Goal: Information Seeking & Learning: Compare options

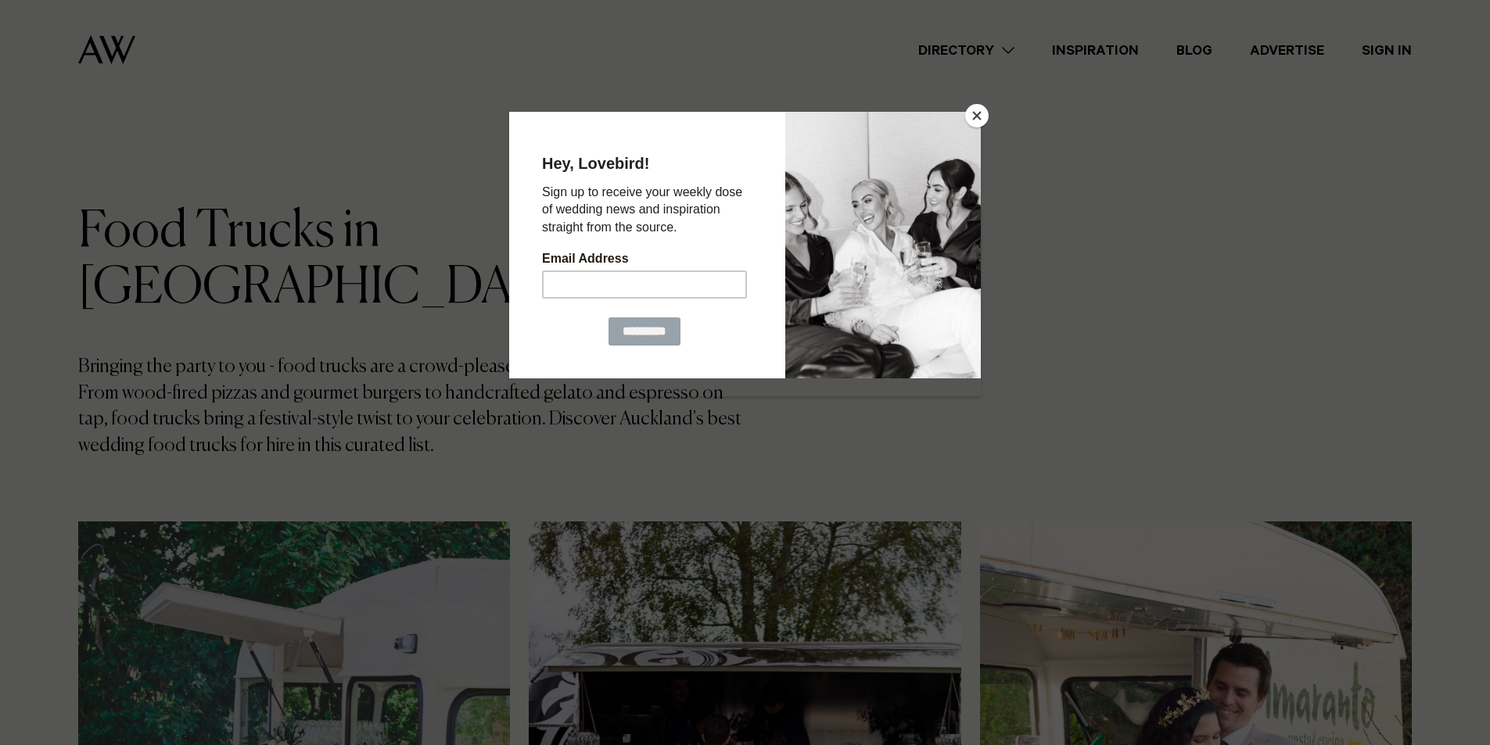
click at [972, 117] on button "Close" at bounding box center [976, 115] width 23 height 23
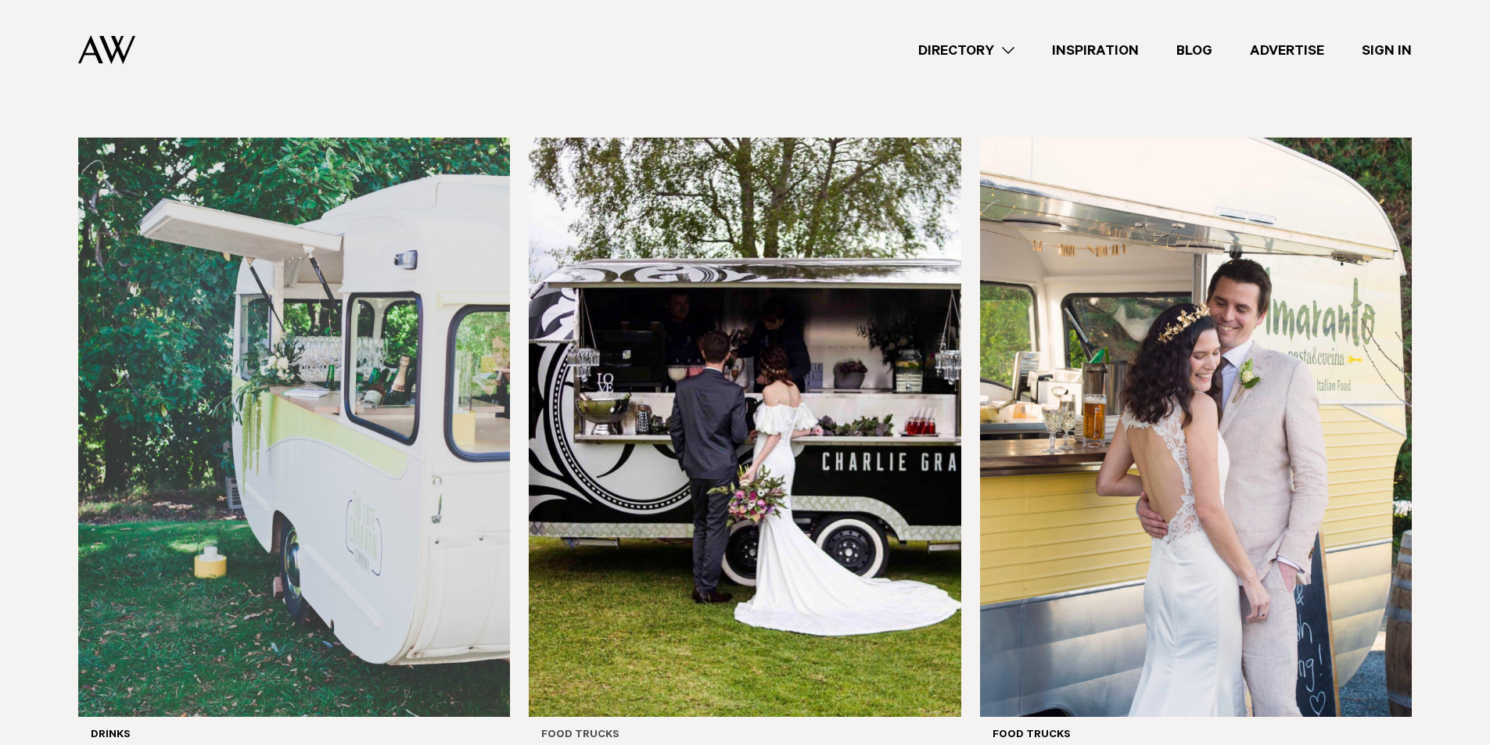
scroll to position [78, 0]
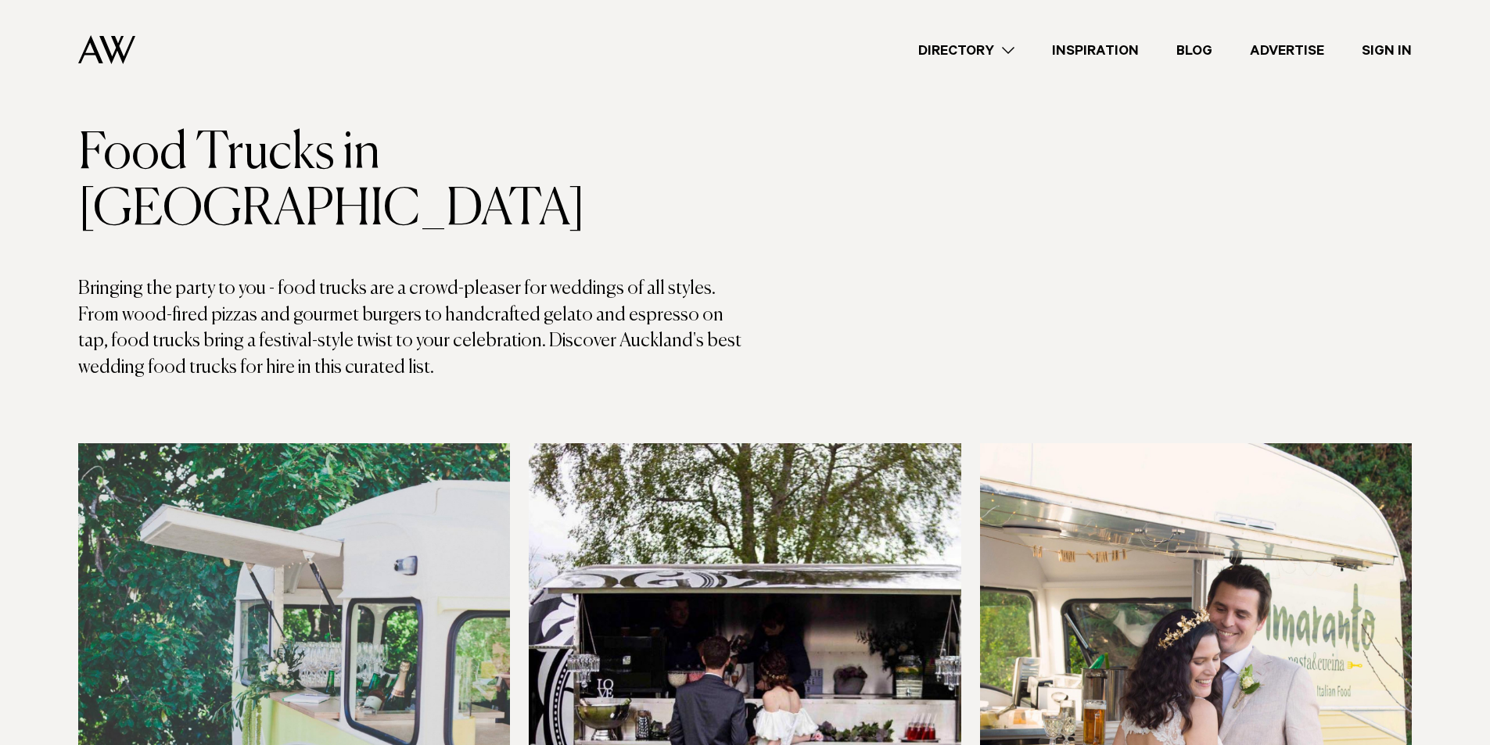
click at [410, 500] on img at bounding box center [294, 732] width 432 height 579
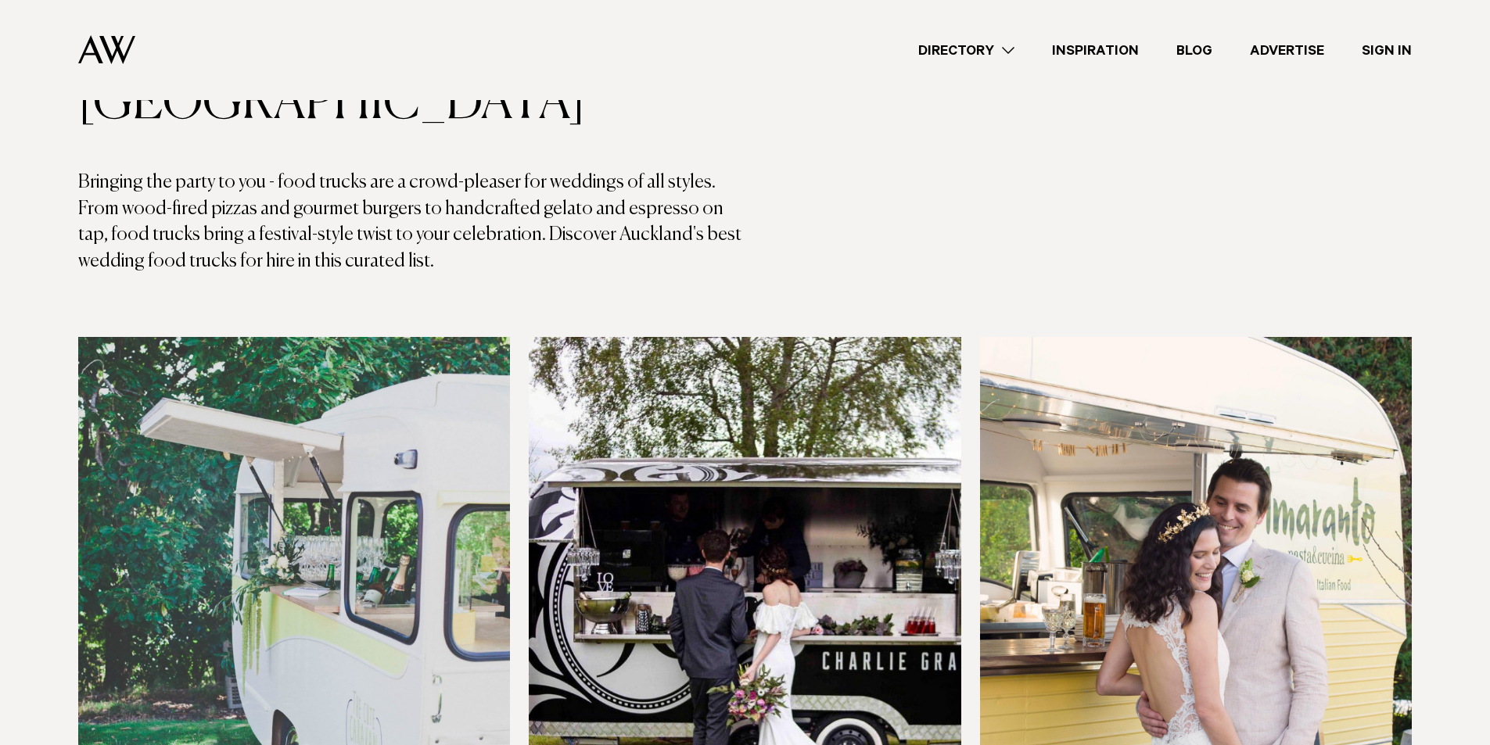
scroll to position [469, 0]
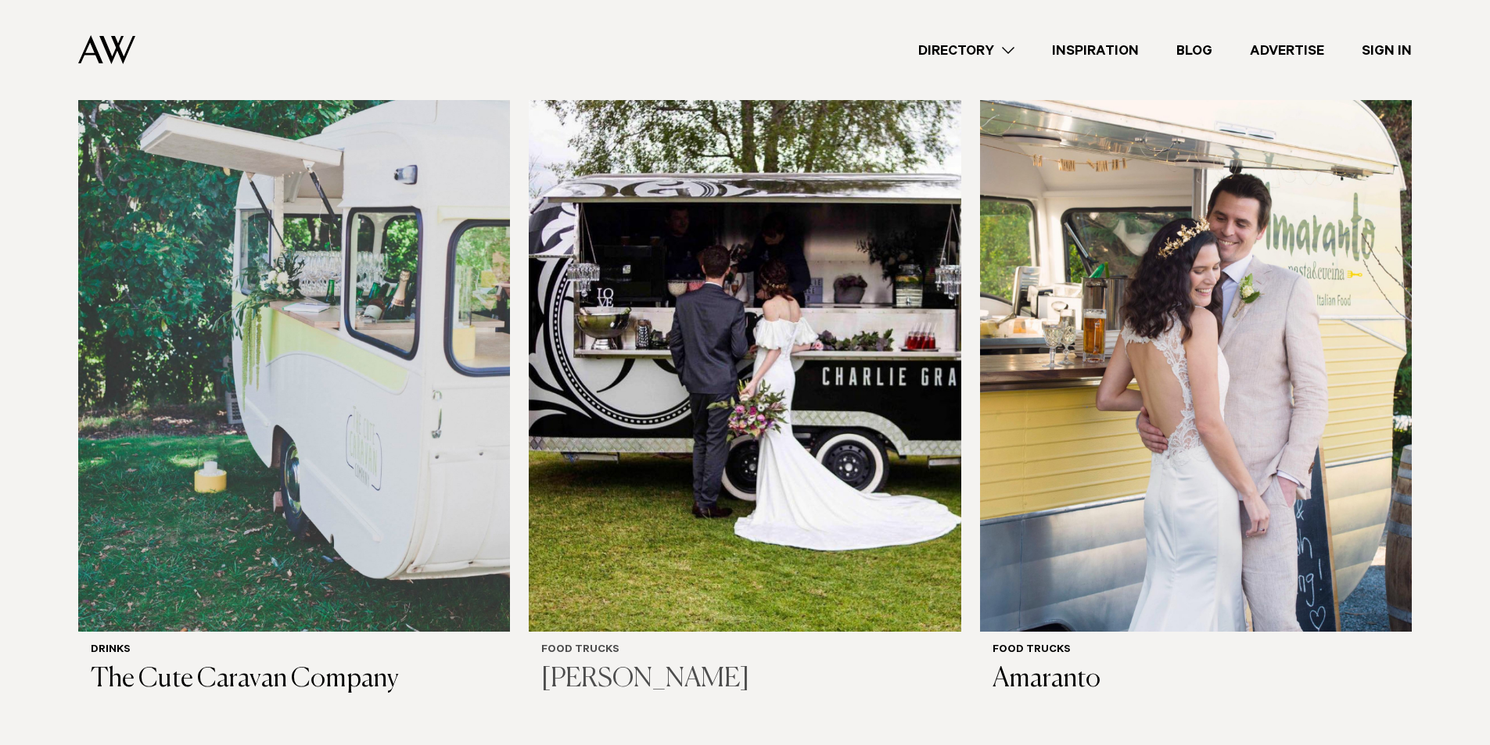
click at [765, 362] on img at bounding box center [745, 341] width 432 height 579
click at [1223, 320] on img at bounding box center [1196, 341] width 432 height 579
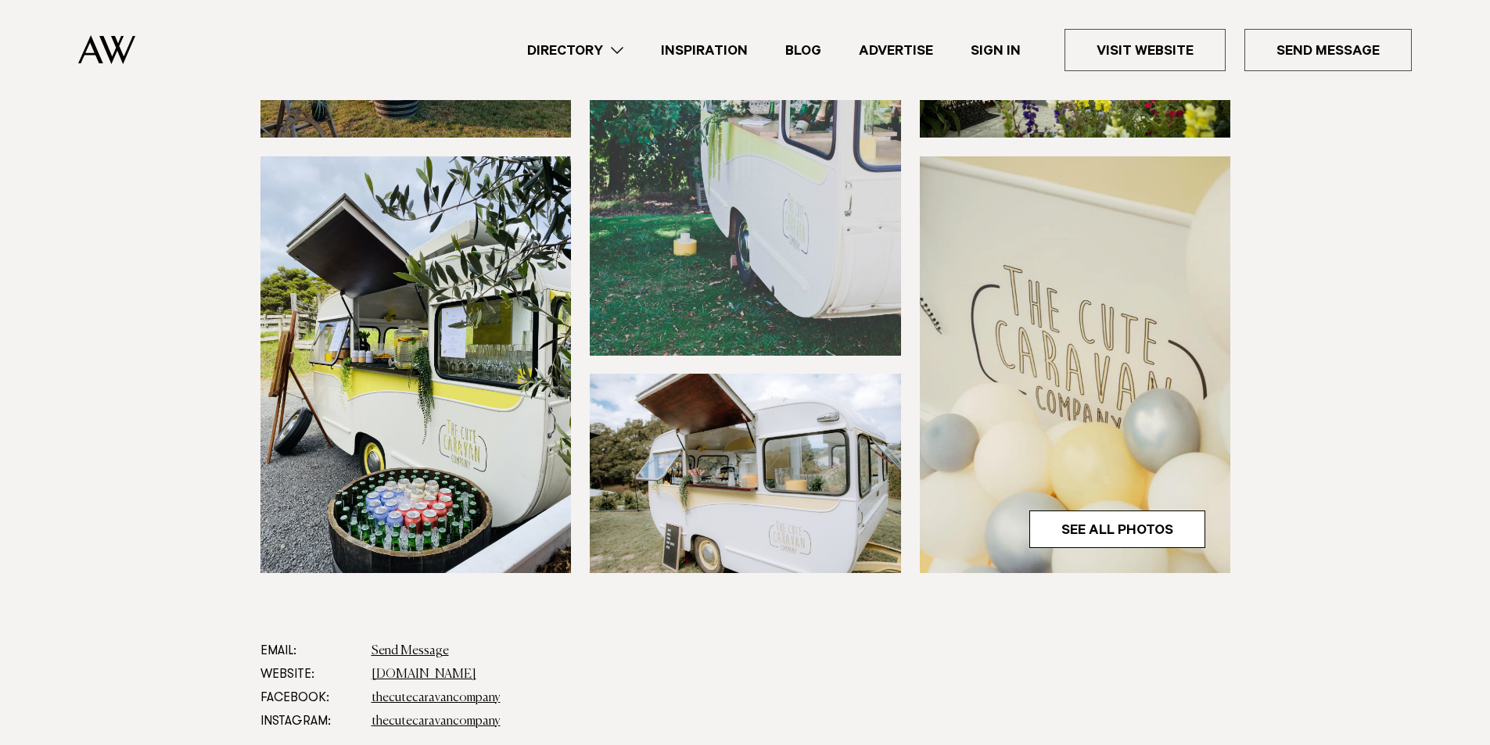
scroll to position [391, 0]
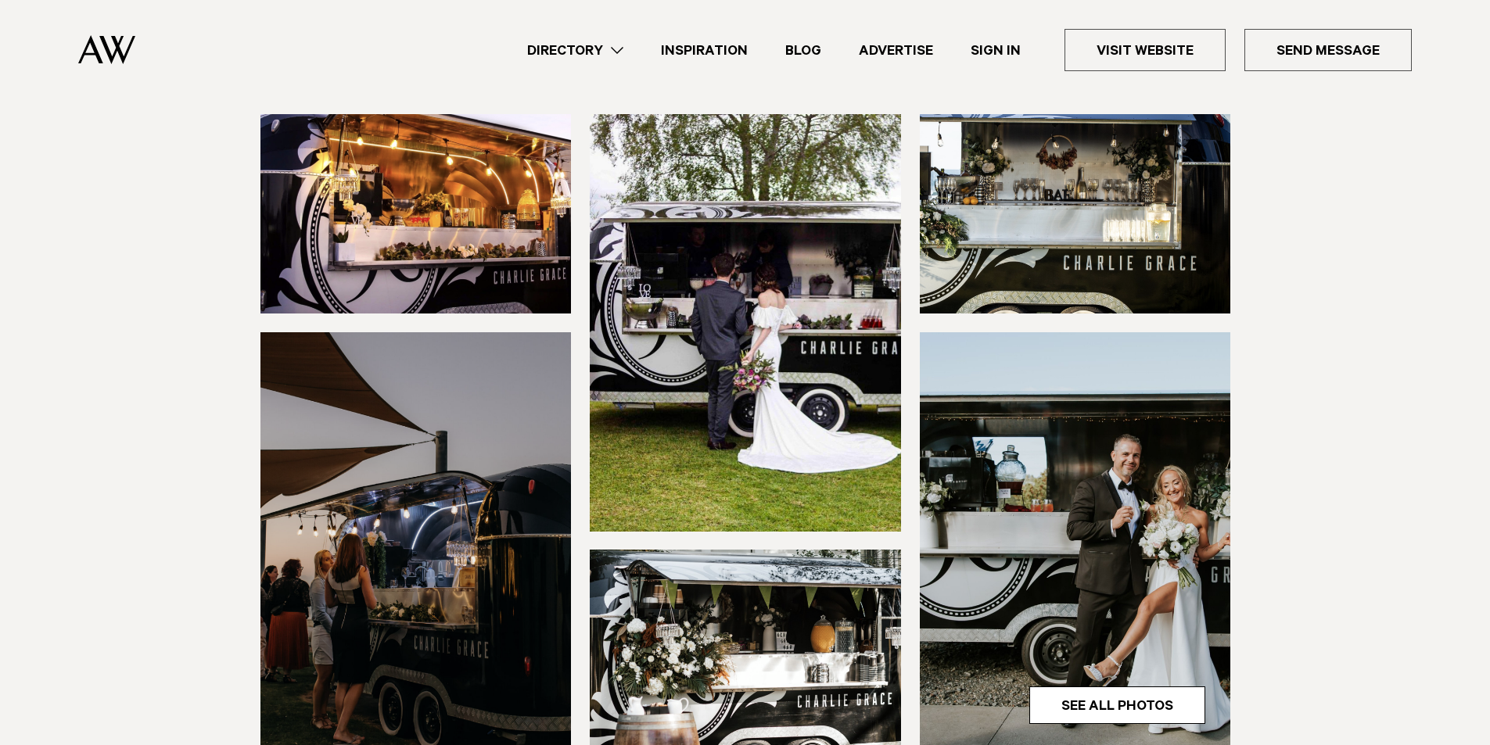
scroll to position [156, 0]
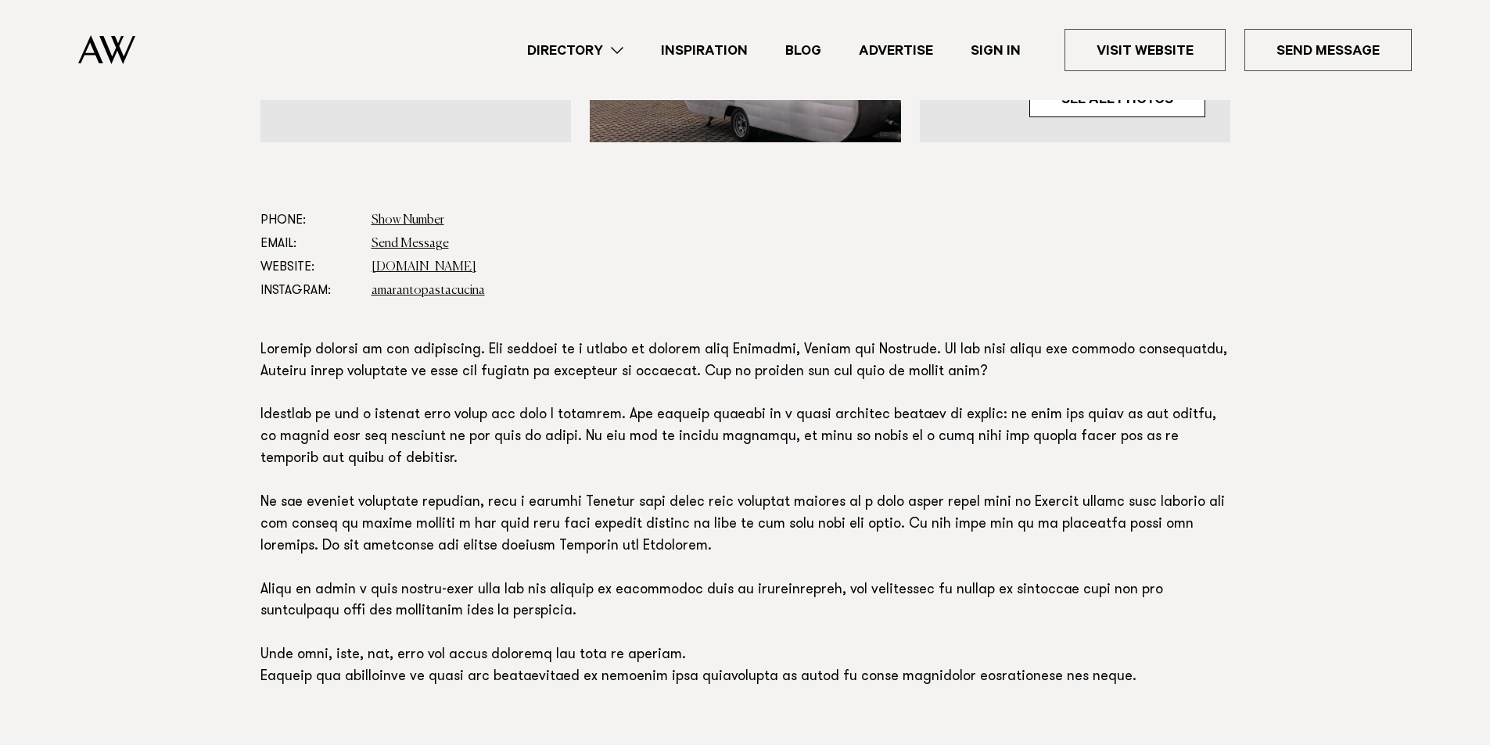
scroll to position [782, 0]
